Goal: Information Seeking & Learning: Check status

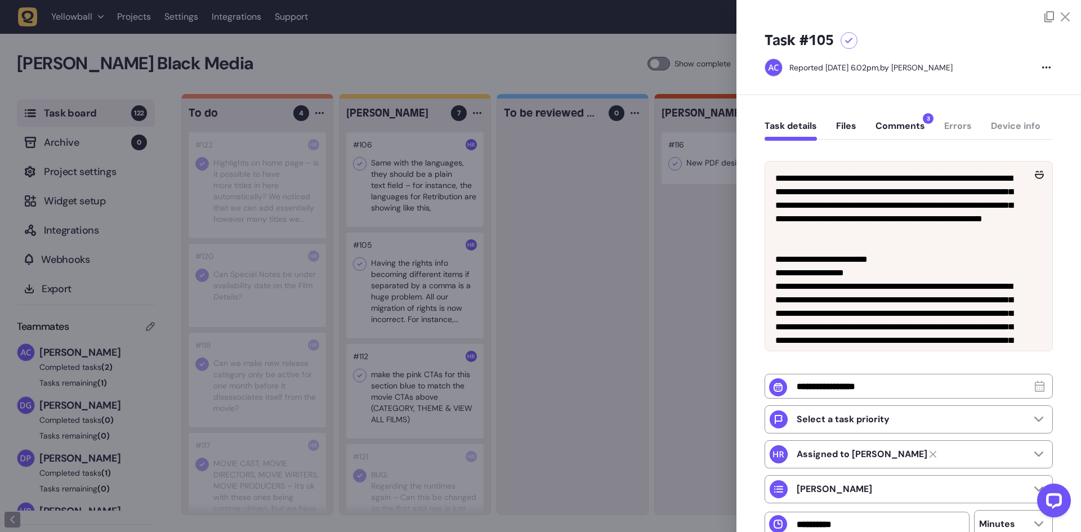
click at [400, 400] on div at bounding box center [540, 266] width 1081 height 532
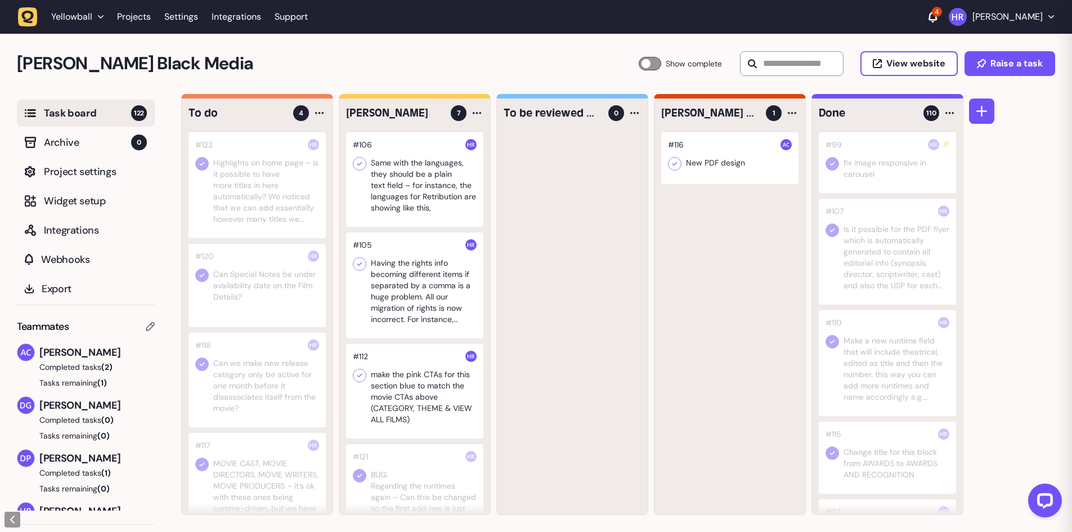
click at [400, 400] on div at bounding box center [414, 391] width 137 height 95
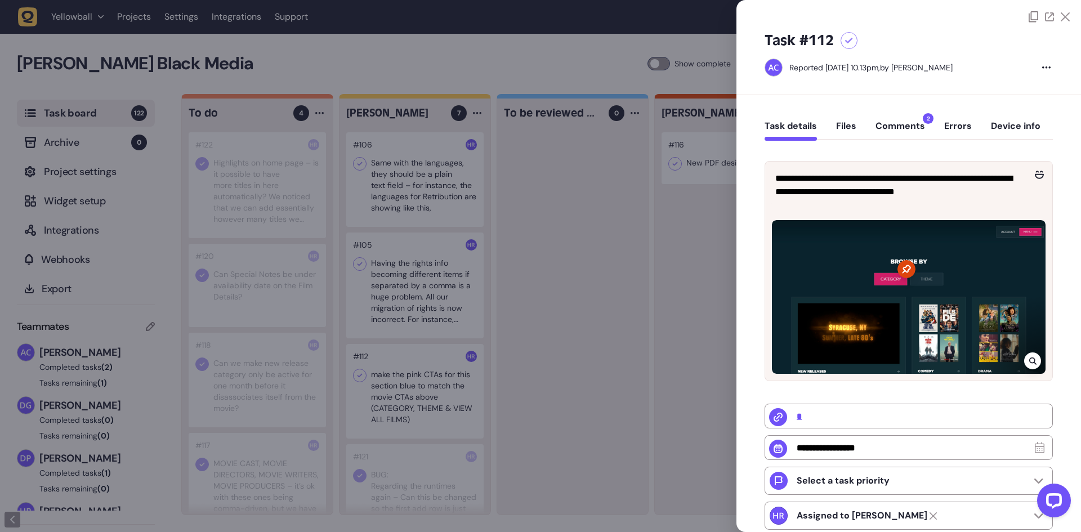
click at [892, 115] on div "Task details Files Comments 2 Errors Device info" at bounding box center [909, 128] width 288 height 33
click at [893, 118] on div "Task details Files Comments 2 Errors Device info" at bounding box center [909, 128] width 288 height 33
click at [895, 121] on button "Comments 2" at bounding box center [900, 130] width 50 height 20
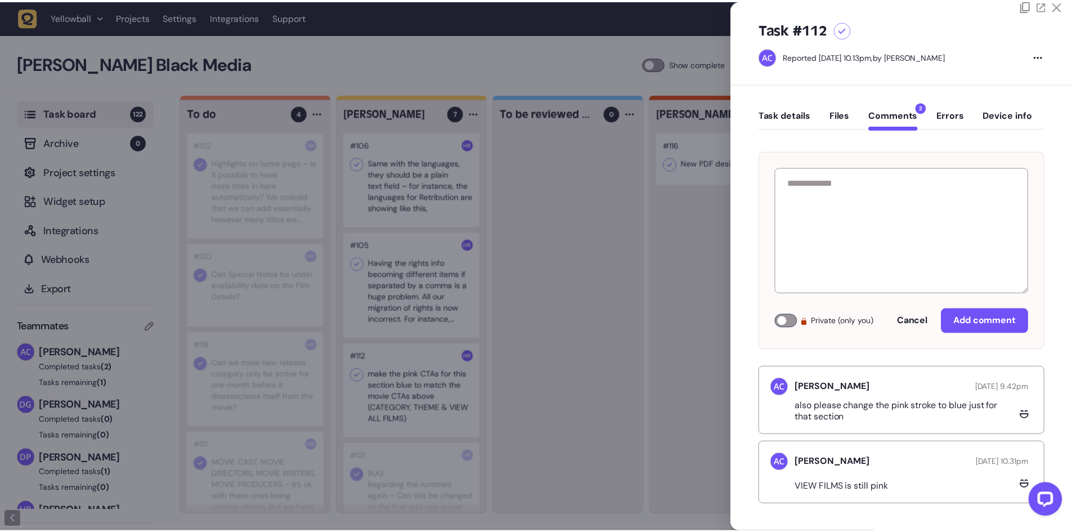
scroll to position [12, 0]
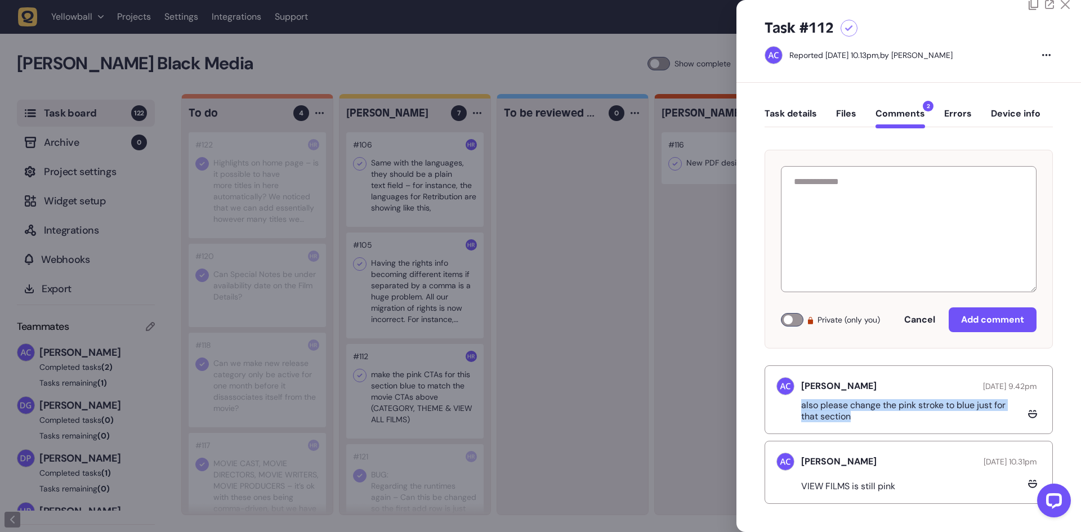
drag, startPoint x: 864, startPoint y: 417, endPoint x: 795, endPoint y: 406, distance: 70.1
click at [795, 406] on div "also please change the pink stroke to blue just for that section" at bounding box center [908, 411] width 265 height 23
click at [823, 409] on p "also please change the pink stroke to blue just for that section" at bounding box center [912, 411] width 223 height 23
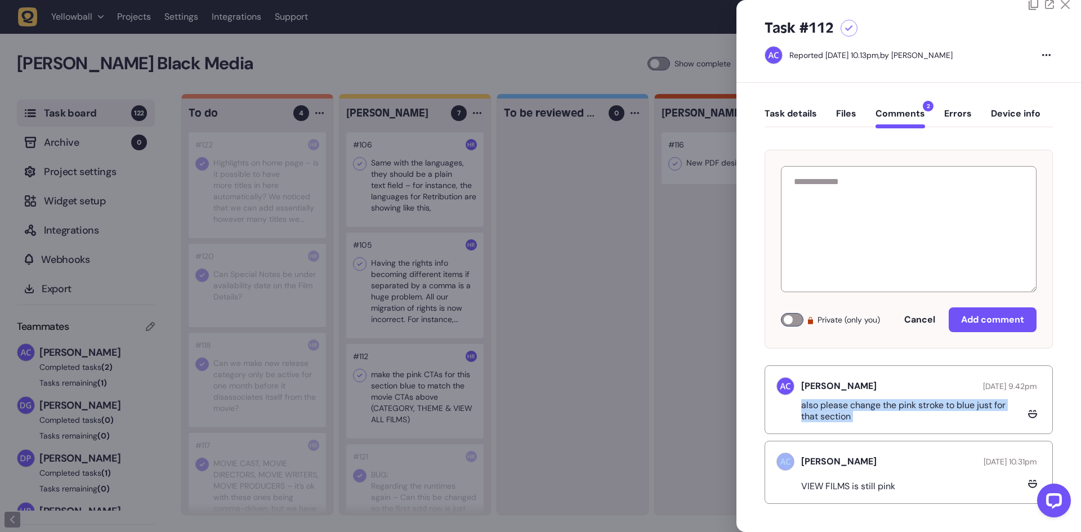
click at [867, 414] on p "also please change the pink stroke to blue just for that section" at bounding box center [912, 411] width 223 height 23
drag, startPoint x: 853, startPoint y: 415, endPoint x: 785, endPoint y: 407, distance: 69.1
click at [785, 407] on div "also please change the pink stroke to blue just for that section" at bounding box center [908, 411] width 265 height 23
click at [816, 408] on p "also please change the pink stroke to blue just for that section" at bounding box center [912, 411] width 223 height 23
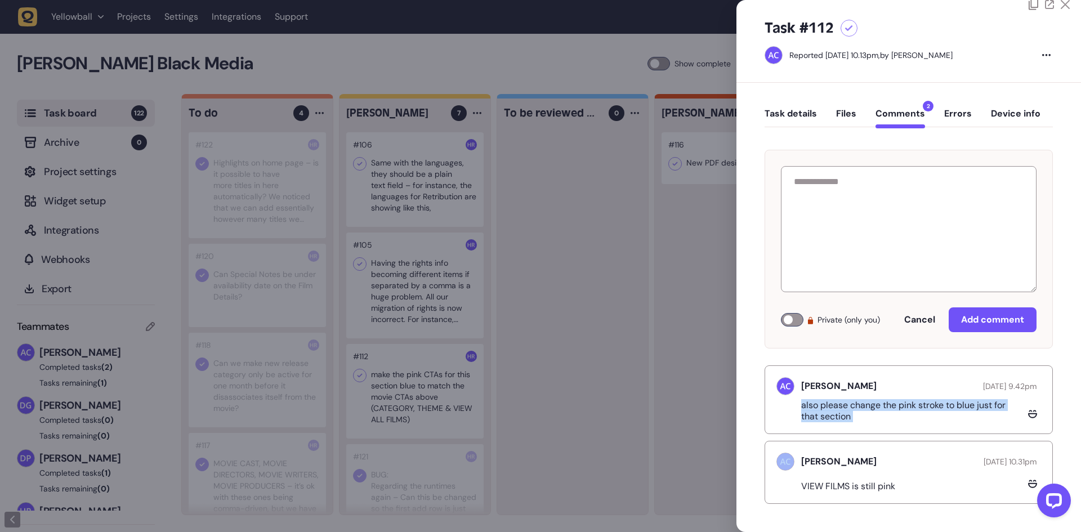
click at [816, 408] on p "also please change the pink stroke to blue just for that section" at bounding box center [912, 411] width 223 height 23
click at [855, 411] on p "also please change the pink stroke to blue just for that section" at bounding box center [912, 411] width 223 height 23
drag, startPoint x: 863, startPoint y: 415, endPoint x: 798, endPoint y: 408, distance: 65.7
click at [798, 408] on div "also please change the pink stroke to blue just for that section" at bounding box center [908, 411] width 265 height 23
click at [797, 103] on div "Task details Files Comments 2 Errors Device info" at bounding box center [909, 116] width 288 height 33
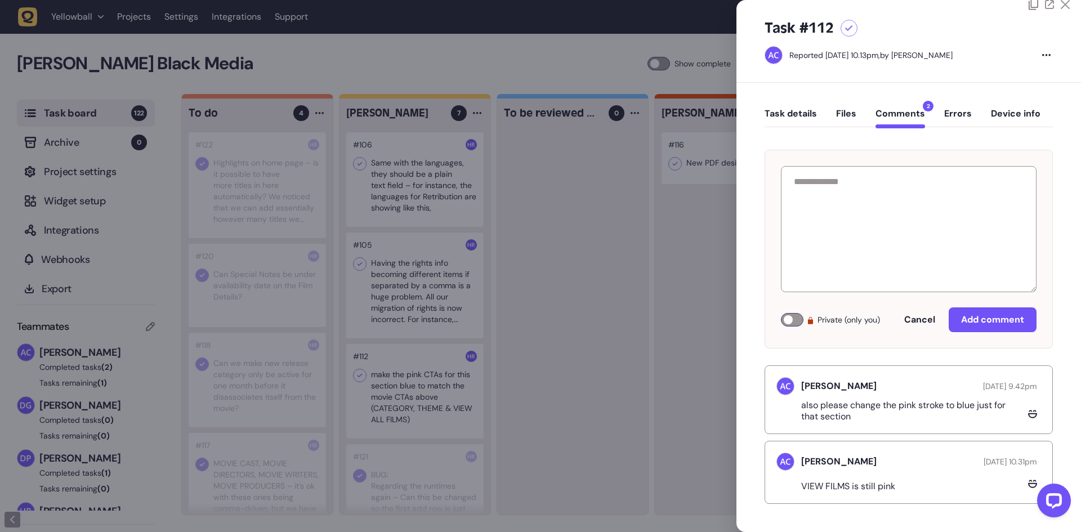
click at [794, 107] on div "Task details Files Comments 2 Errors Device info" at bounding box center [909, 116] width 288 height 33
click at [794, 116] on button "Task details" at bounding box center [791, 118] width 52 height 20
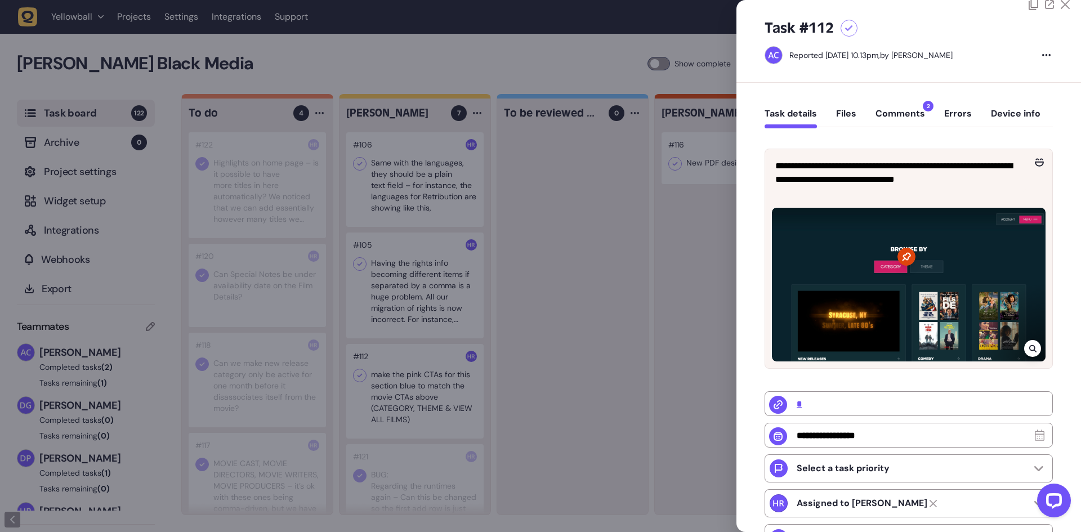
click at [908, 106] on div "Task details Files Comments 2 Errors Device info" at bounding box center [909, 116] width 288 height 33
click at [906, 112] on button "Comments 2" at bounding box center [900, 118] width 50 height 20
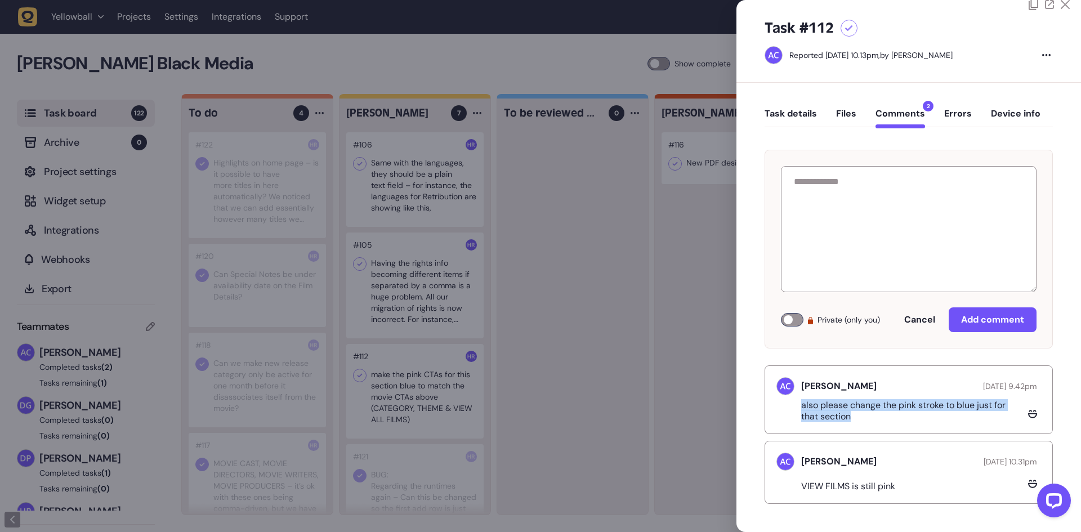
drag, startPoint x: 846, startPoint y: 412, endPoint x: 801, endPoint y: 405, distance: 45.5
click at [801, 405] on p "also please change the pink stroke to blue just for that section" at bounding box center [912, 411] width 223 height 23
click at [829, 408] on p "also please change the pink stroke to blue just for that section" at bounding box center [912, 411] width 223 height 23
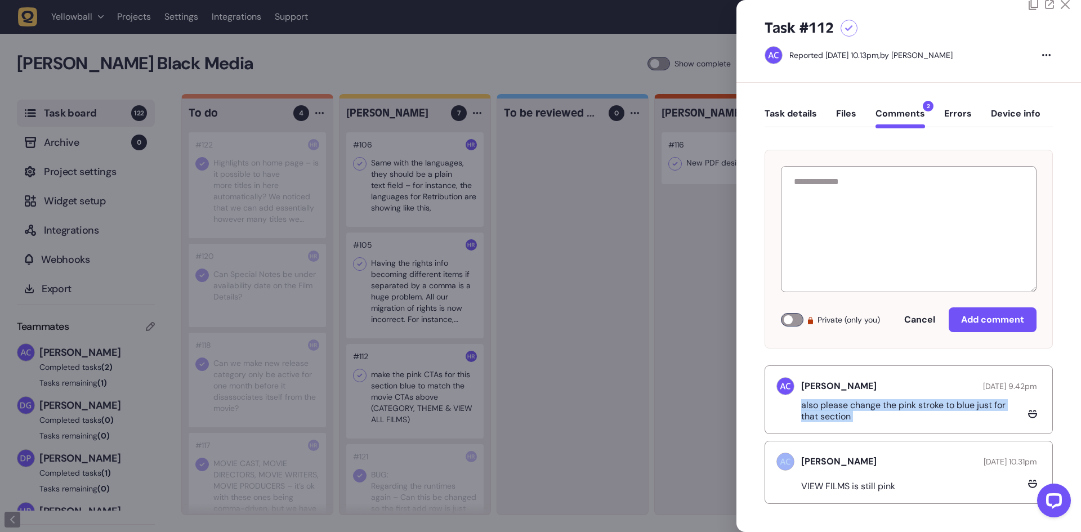
click at [873, 415] on p "also please change the pink stroke to blue just for that section" at bounding box center [912, 411] width 223 height 23
click at [547, 292] on div at bounding box center [540, 266] width 1081 height 532
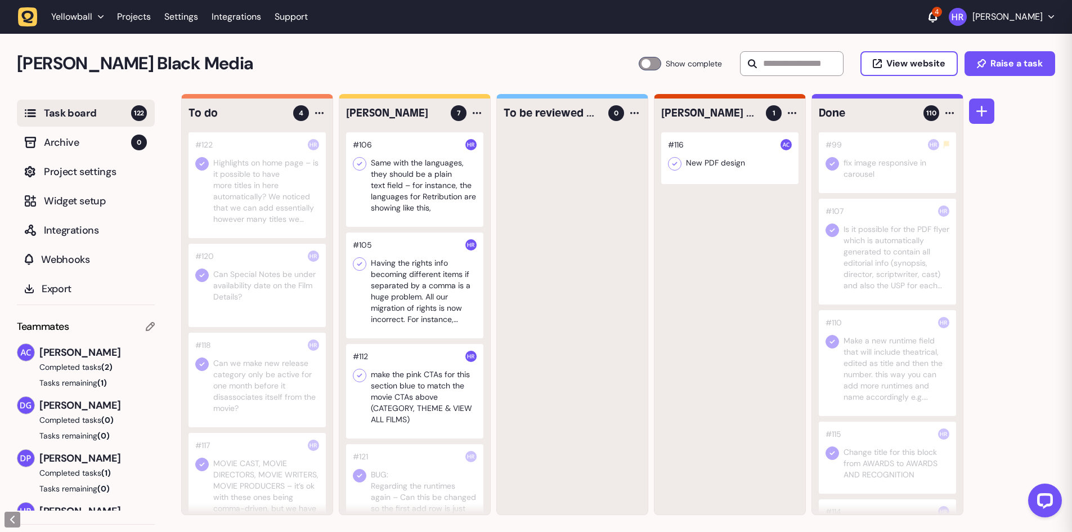
click at [432, 287] on div at bounding box center [414, 286] width 137 height 106
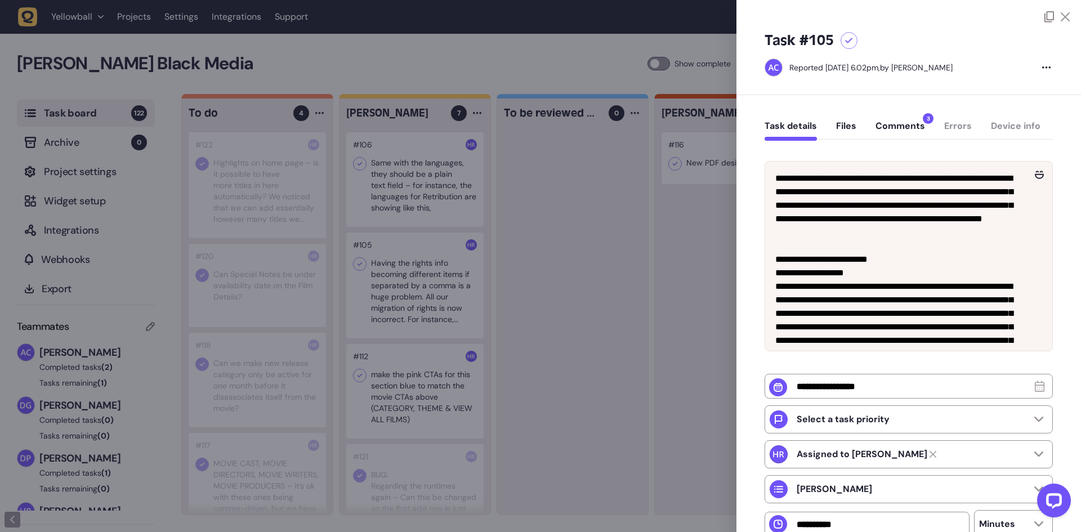
click at [896, 135] on button "Comments 3" at bounding box center [900, 130] width 50 height 20
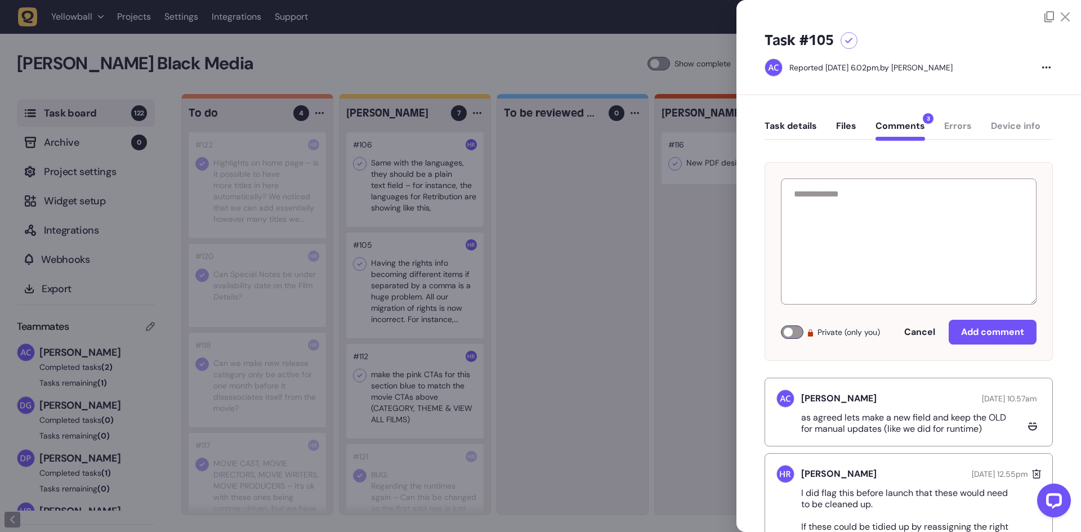
click at [886, 417] on p "as agreed lets make a new field and keep the OLD for manual updates (like we di…" at bounding box center [912, 423] width 223 height 23
click at [948, 428] on p "as agreed lets make a new field and keep the OLD for manual updates (like we di…" at bounding box center [912, 423] width 223 height 23
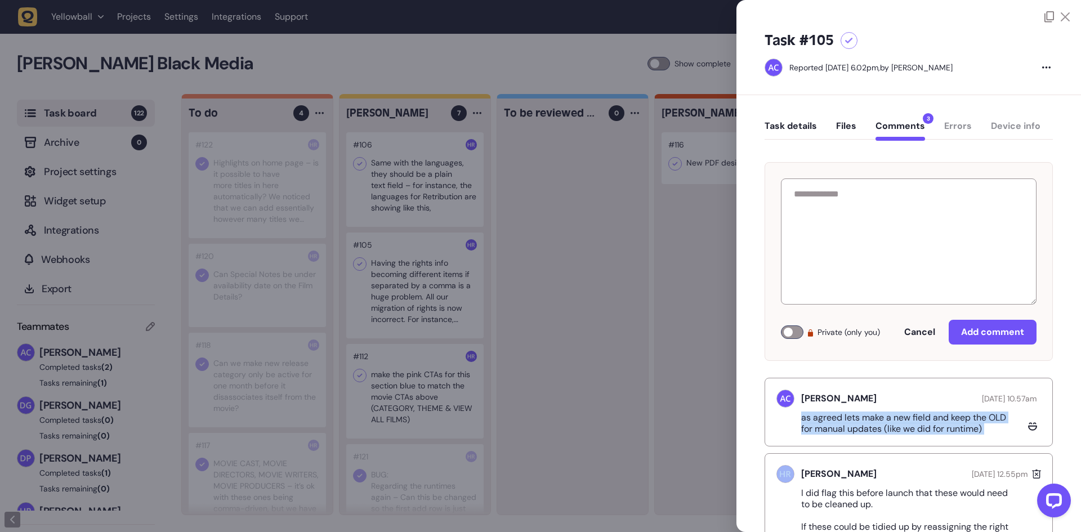
click at [948, 428] on p "as agreed lets make a new field and keep the OLD for manual updates (like we di…" at bounding box center [912, 423] width 223 height 23
click at [977, 431] on p "as agreed lets make a new field and keep the OLD for manual updates (like we di…" at bounding box center [912, 423] width 223 height 23
drag, startPoint x: 991, startPoint y: 431, endPoint x: 798, endPoint y: 419, distance: 193.5
click at [798, 419] on div "as agreed lets make a new field and keep the OLD for manual updates (like we di…" at bounding box center [908, 423] width 265 height 23
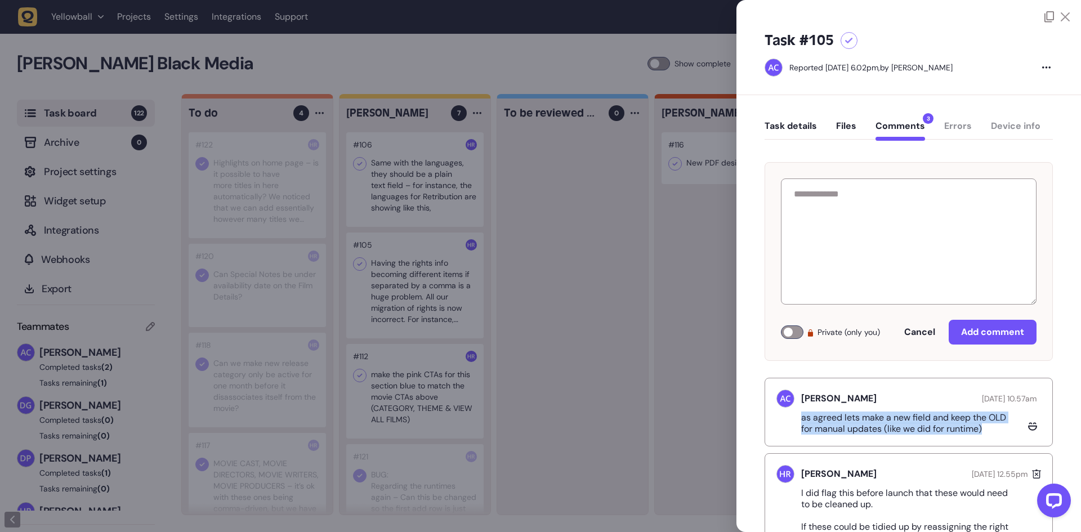
click at [800, 125] on button "Task details" at bounding box center [791, 130] width 52 height 20
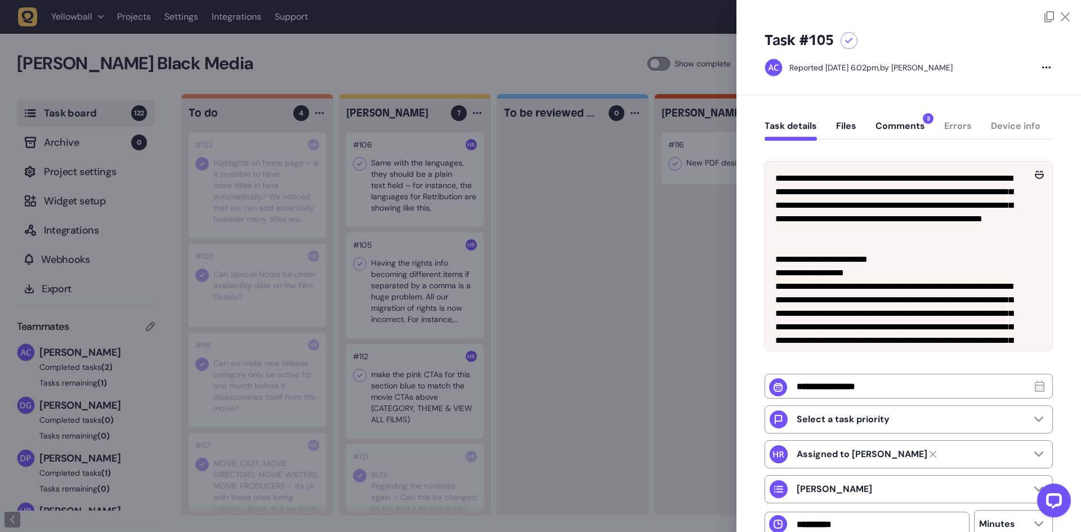
click at [538, 261] on div at bounding box center [540, 266] width 1081 height 532
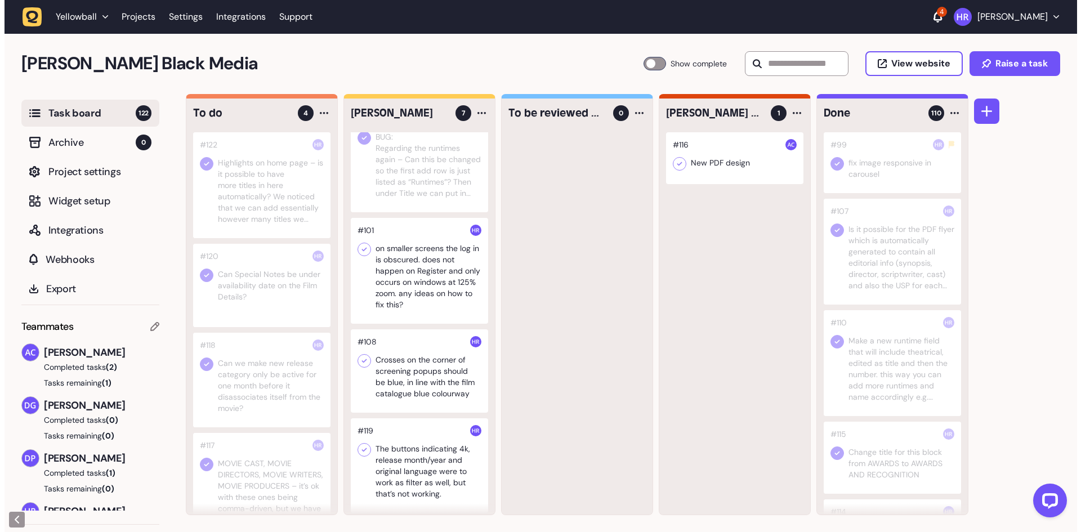
scroll to position [343, 0]
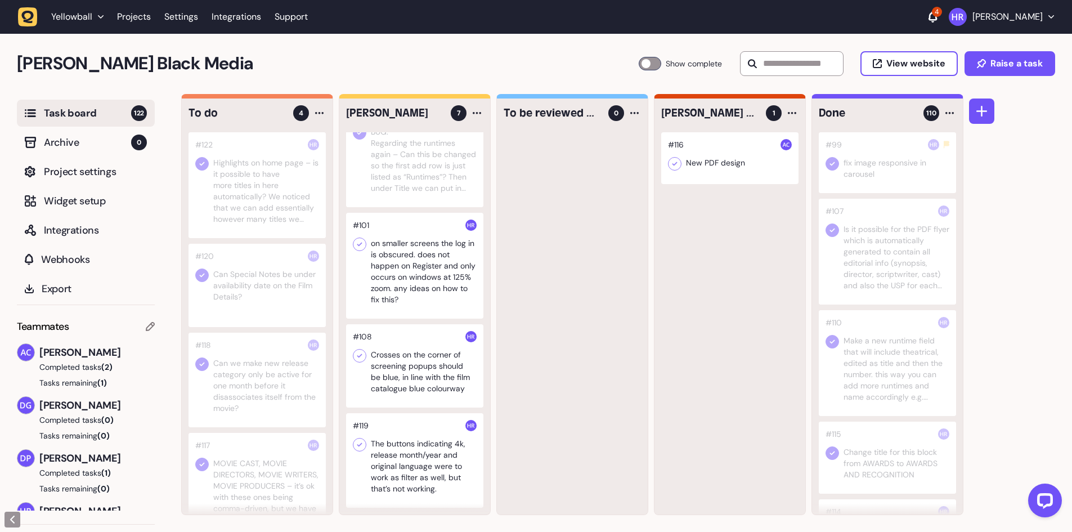
click at [409, 275] on div at bounding box center [414, 266] width 137 height 106
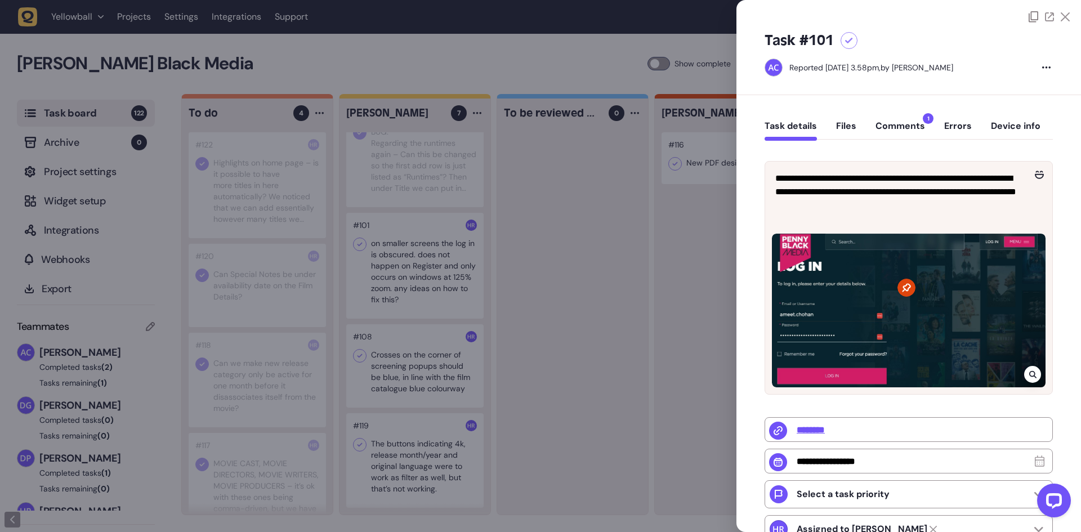
click at [397, 273] on div at bounding box center [540, 266] width 1081 height 532
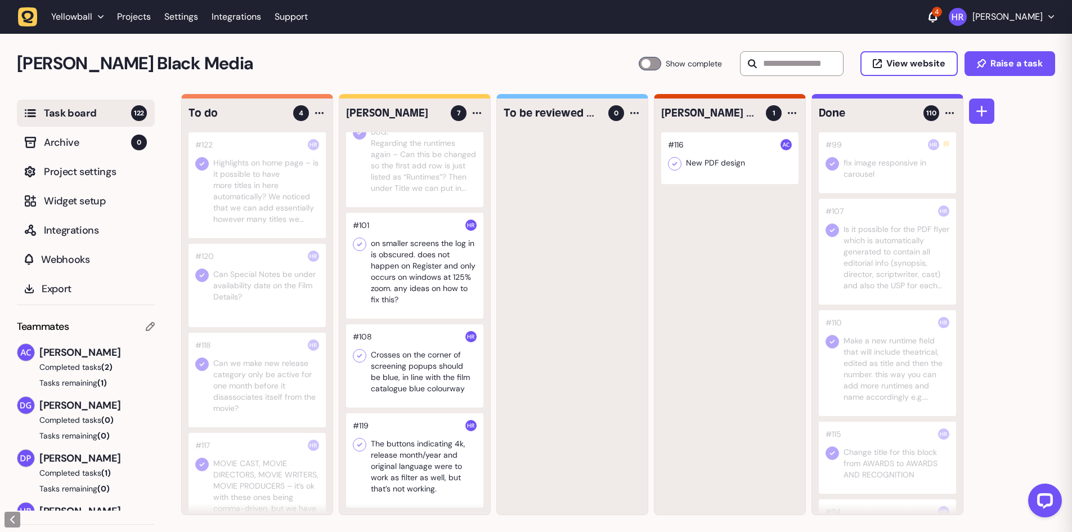
click at [397, 273] on div at bounding box center [414, 266] width 137 height 106
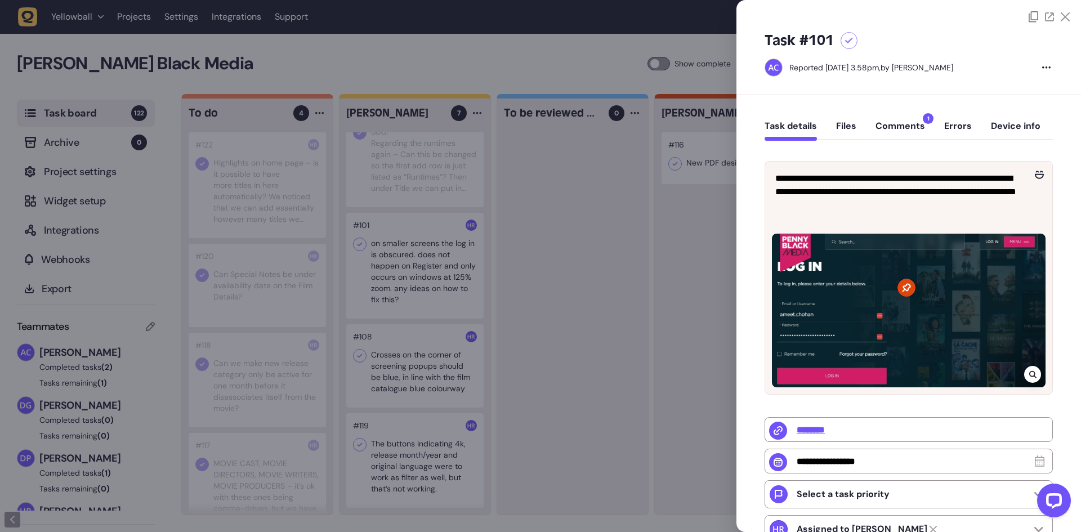
click at [899, 122] on button "Comments 1" at bounding box center [900, 130] width 50 height 20
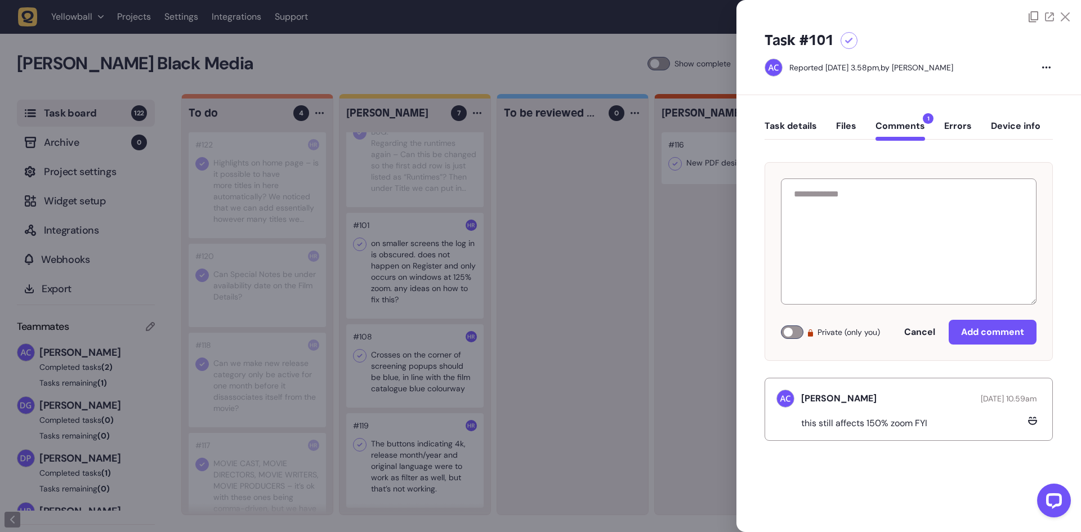
click at [792, 128] on button "Task details" at bounding box center [791, 130] width 52 height 20
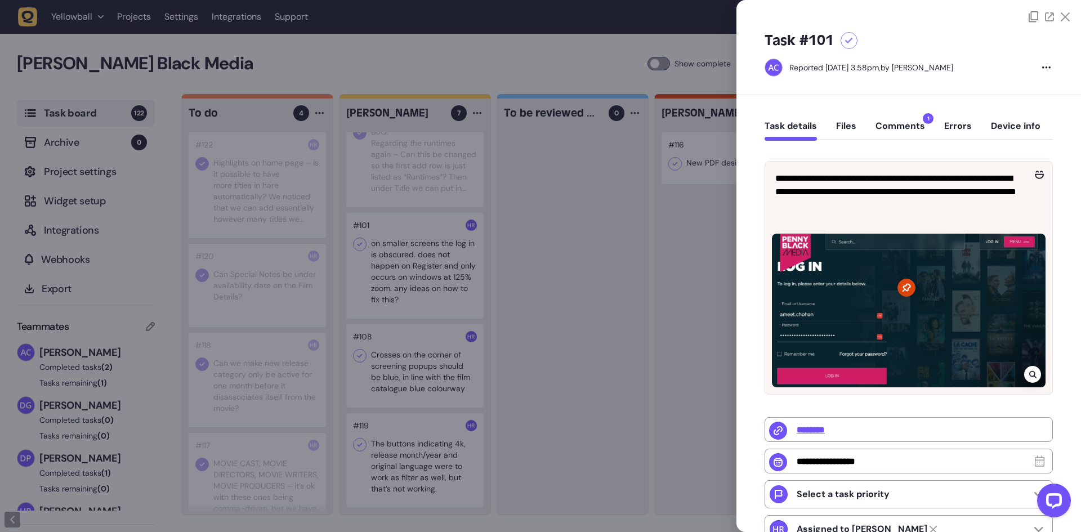
click at [539, 284] on div at bounding box center [540, 266] width 1081 height 532
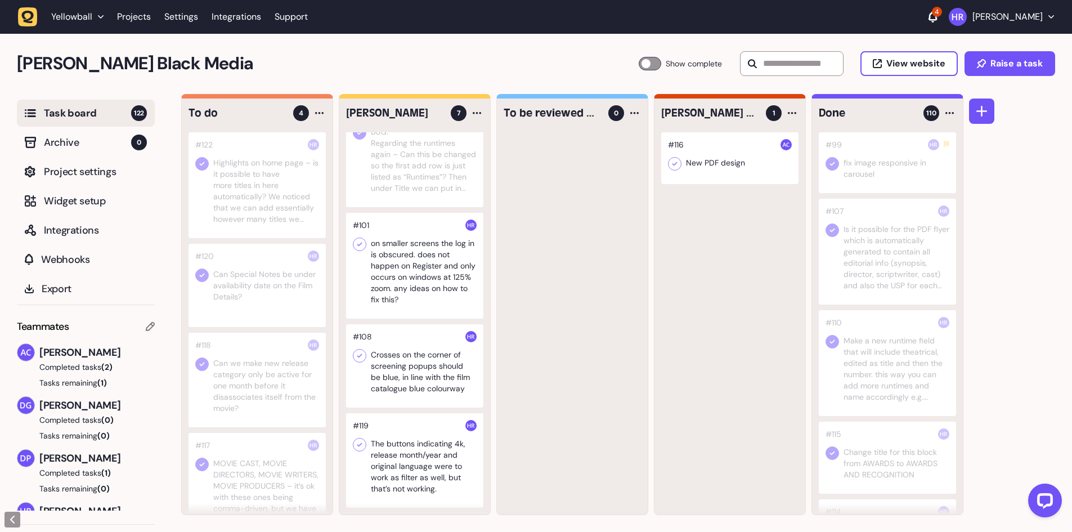
click at [406, 370] on div at bounding box center [414, 365] width 137 height 83
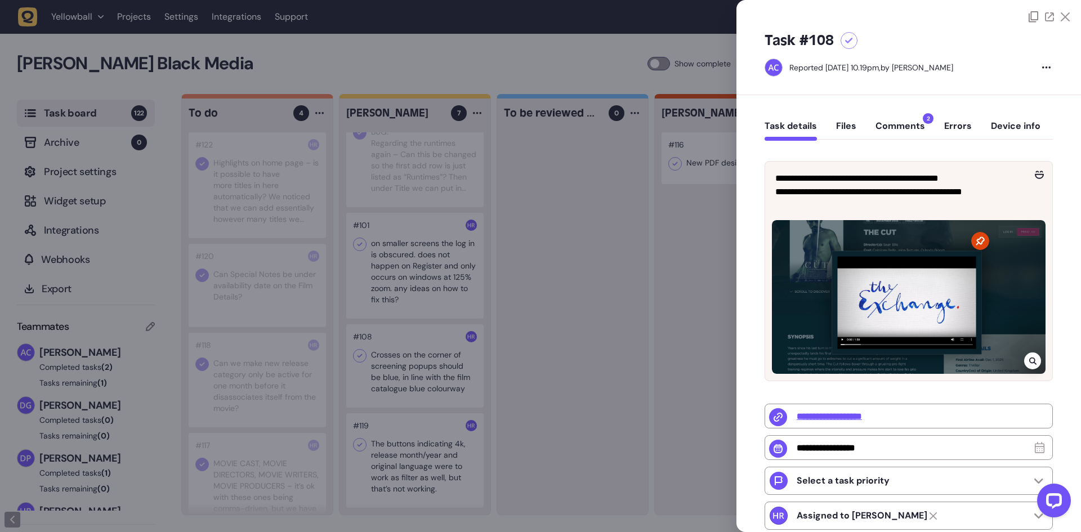
click at [909, 127] on button "Comments 2" at bounding box center [900, 130] width 50 height 20
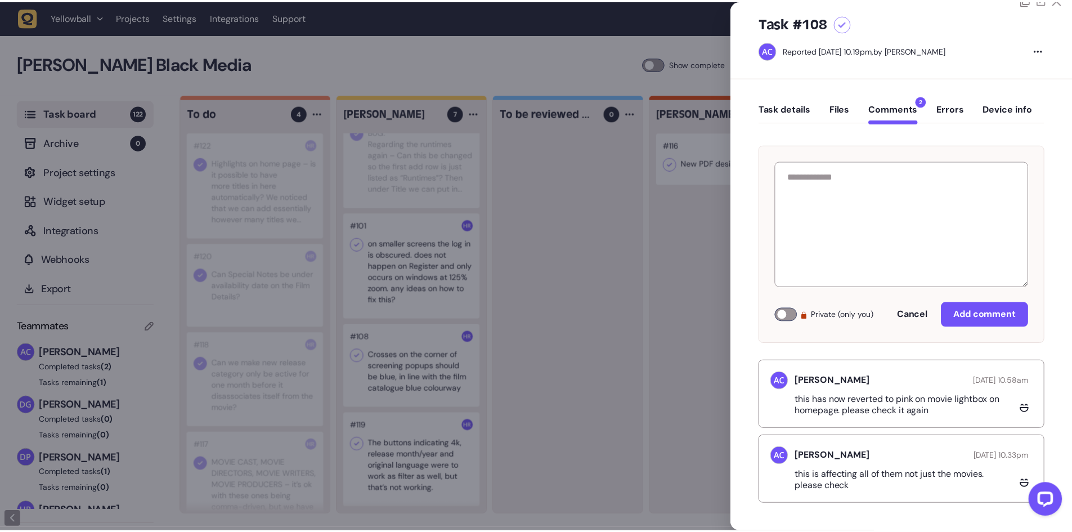
scroll to position [18, 0]
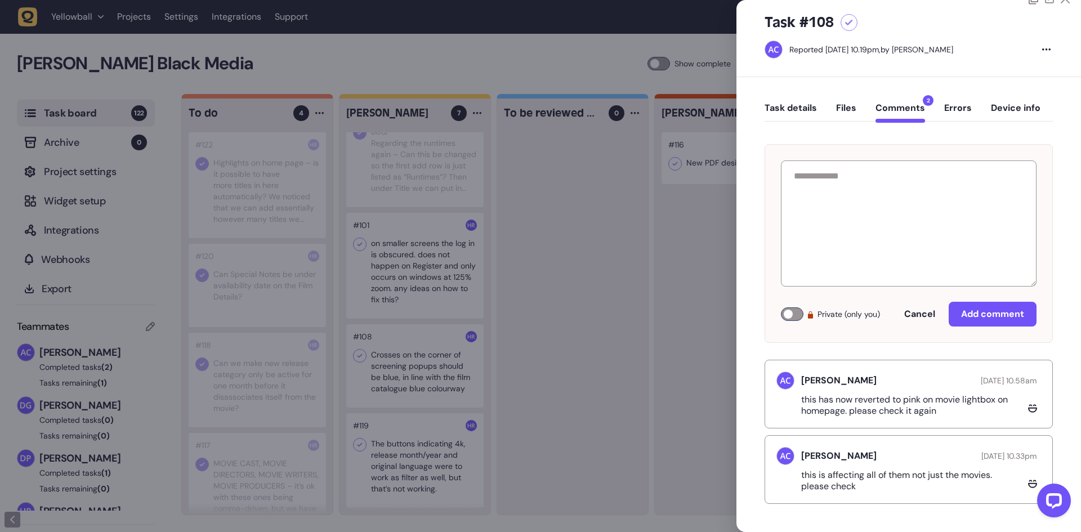
click at [844, 417] on div "[PERSON_NAME] [DATE] 10.58am this has now reverted to pink on movie lightbox on…" at bounding box center [909, 394] width 288 height 69
click at [869, 410] on p "this has now reverted to pink on movie lightbox on homepage. please check it ag…" at bounding box center [912, 405] width 223 height 23
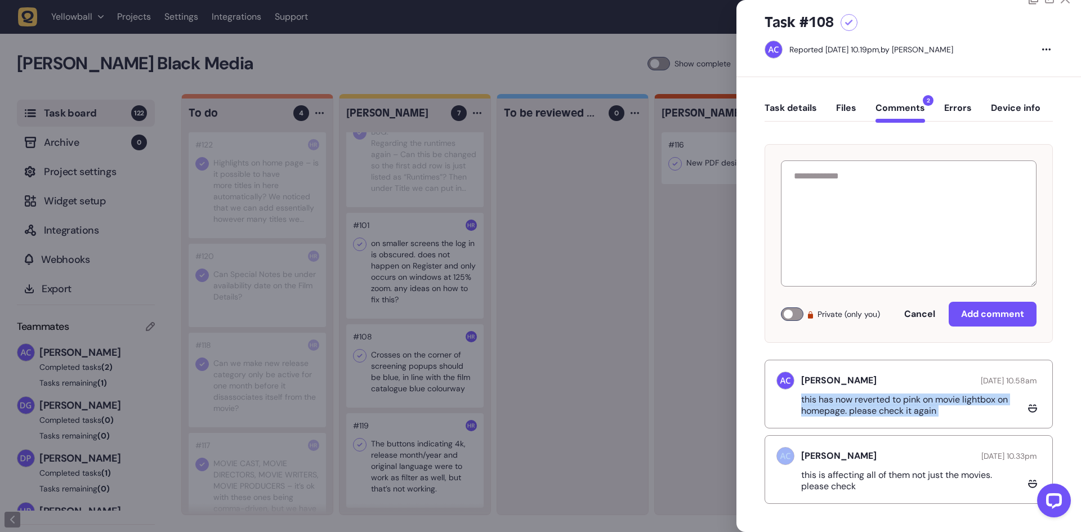
click at [869, 410] on p "this has now reverted to pink on movie lightbox on homepage. please check it ag…" at bounding box center [912, 405] width 223 height 23
click at [868, 409] on p "this has now reverted to pink on movie lightbox on homepage. please check it ag…" at bounding box center [912, 405] width 223 height 23
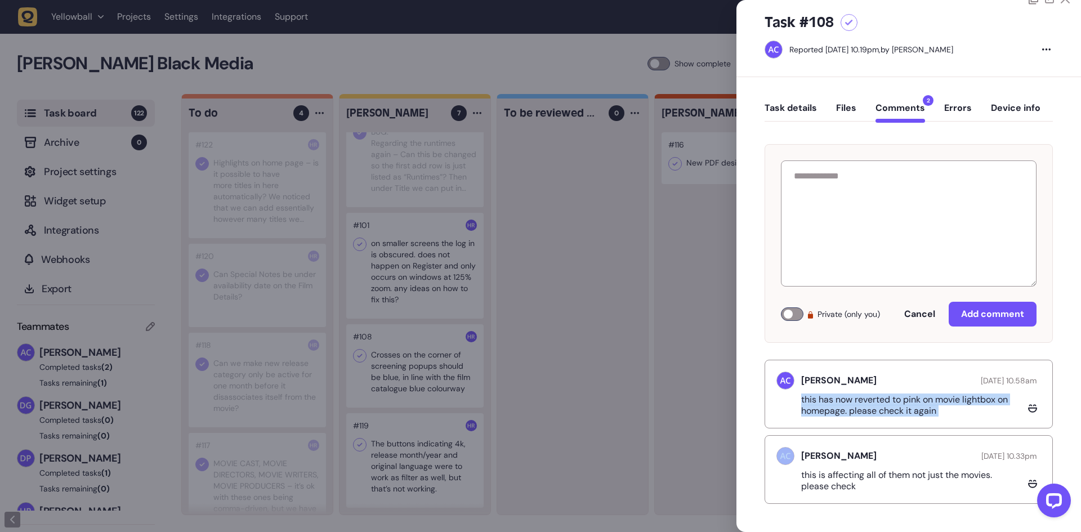
click at [923, 410] on p "this has now reverted to pink on movie lightbox on homepage. please check it ag…" at bounding box center [912, 405] width 223 height 23
drag, startPoint x: 957, startPoint y: 410, endPoint x: 765, endPoint y: 400, distance: 192.2
click at [765, 400] on div "[PERSON_NAME] [DATE] 10.58am this has now reverted to pink on movie lightbox on…" at bounding box center [909, 394] width 288 height 69
drag, startPoint x: 631, startPoint y: 316, endPoint x: 622, endPoint y: 318, distance: 8.6
click at [631, 316] on div at bounding box center [540, 266] width 1081 height 532
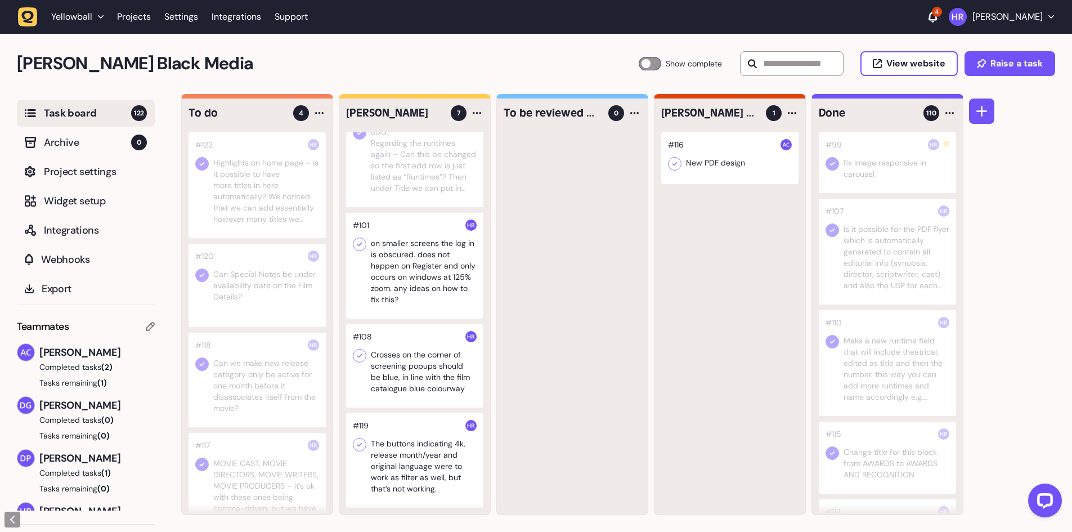
click at [408, 464] on div at bounding box center [414, 460] width 137 height 95
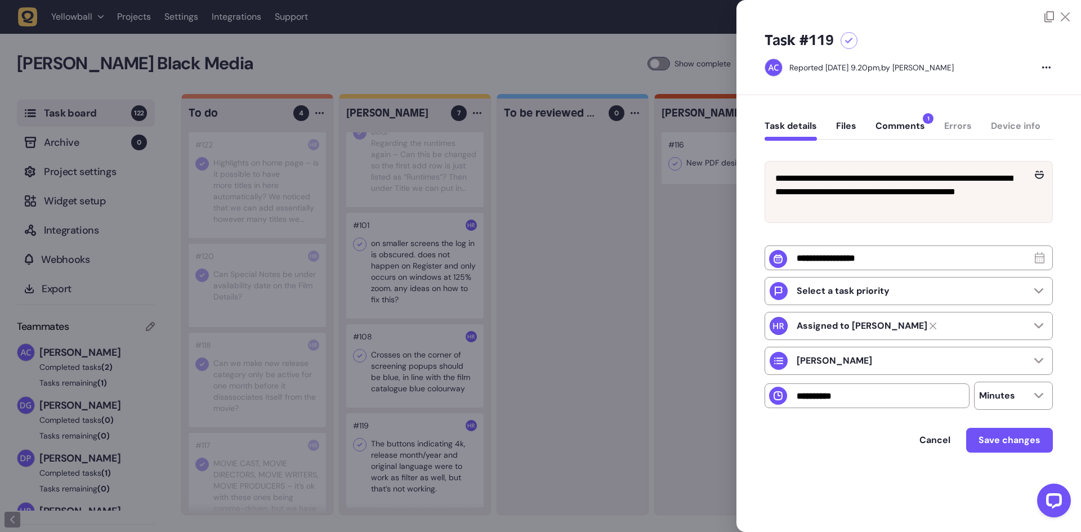
click at [907, 119] on div "Task details Files Comments 1 Errors Device info" at bounding box center [909, 128] width 288 height 33
click at [898, 123] on button "Comments 1" at bounding box center [900, 130] width 50 height 20
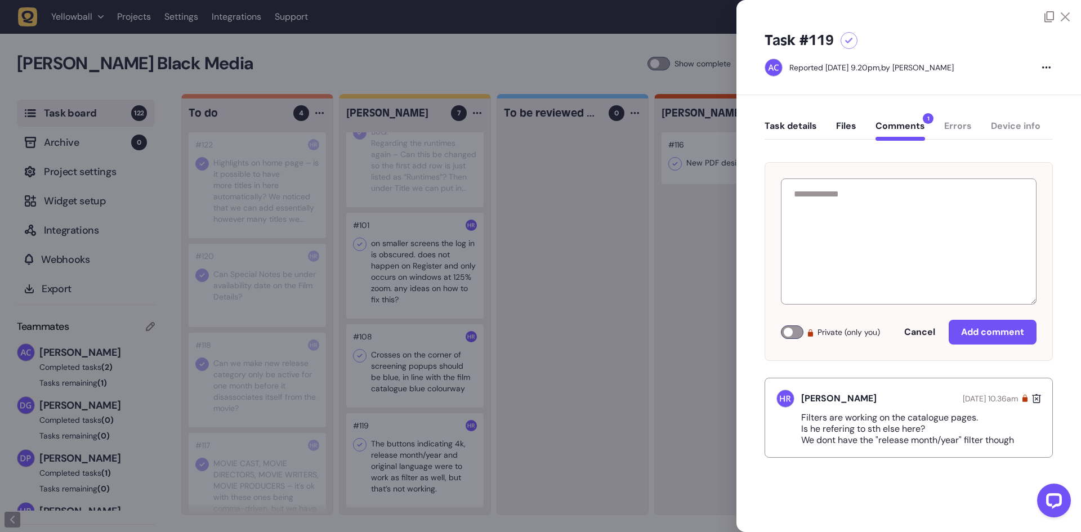
drag, startPoint x: 843, startPoint y: 454, endPoint x: 792, endPoint y: 443, distance: 52.0
click at [792, 443] on div "Filters are working on the catalogue pages. Is he refering to sth else here? We…" at bounding box center [908, 429] width 265 height 34
click at [832, 441] on p "Filters are working on the catalogue pages. Is he refering to sth else here? We…" at bounding box center [912, 429] width 222 height 34
